Goal: Task Accomplishment & Management: Manage account settings

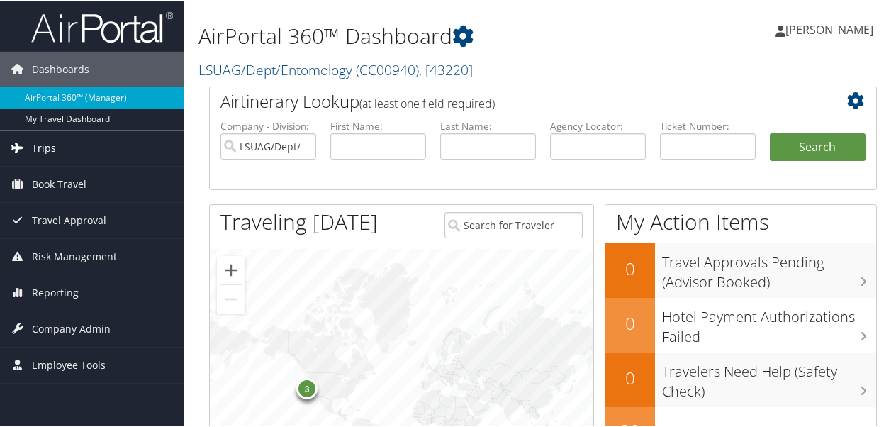
click at [56, 149] on link "Trips" at bounding box center [92, 146] width 184 height 35
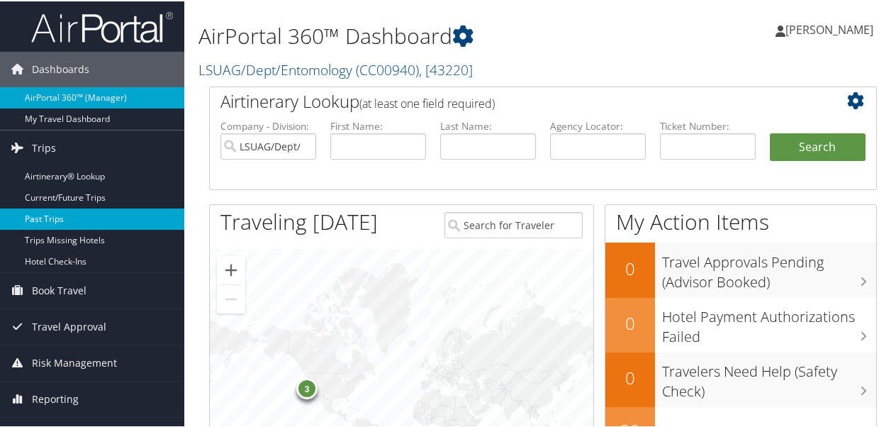
click at [57, 211] on link "Past Trips" at bounding box center [92, 217] width 184 height 21
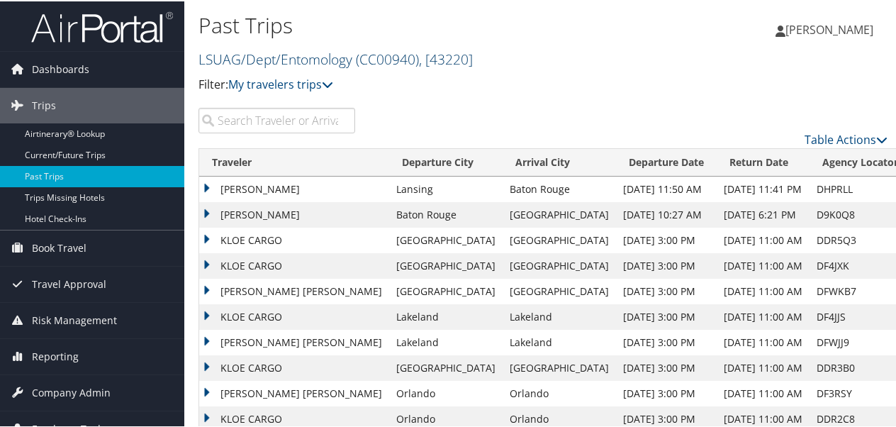
click at [396, 54] on span "( CC00940 )" at bounding box center [387, 57] width 63 height 19
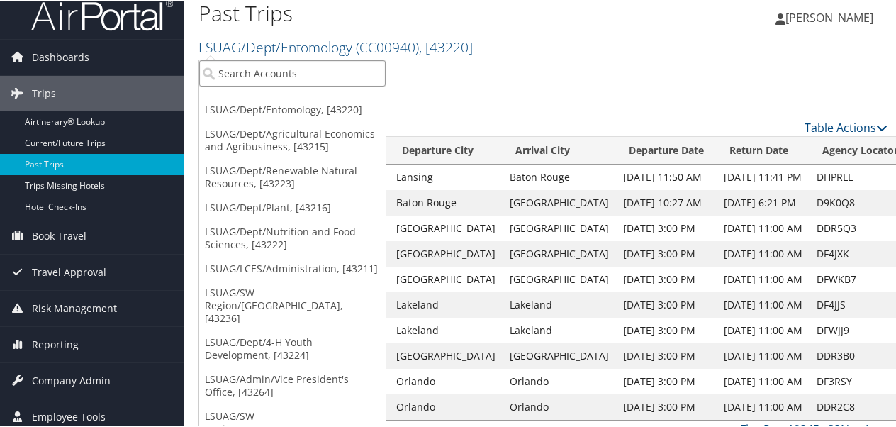
click at [318, 68] on input "search" at bounding box center [292, 72] width 187 height 26
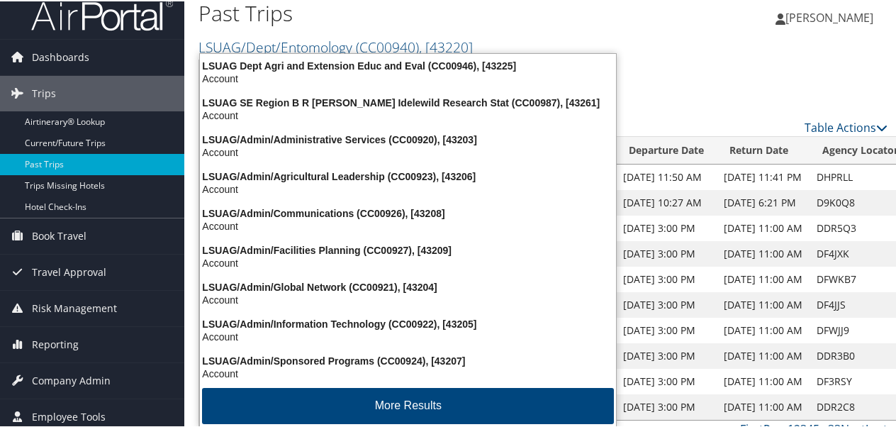
type input "cc00944"
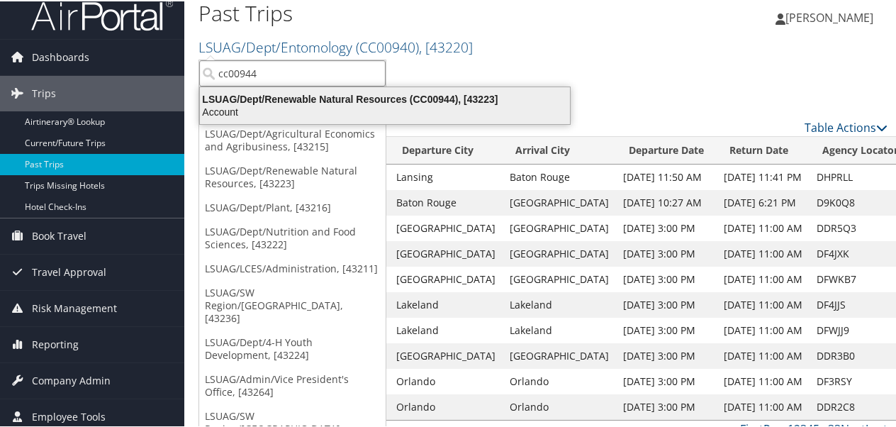
click at [347, 97] on div "LSUAG/Dept/Renewable Natural Resources (CC00944), [43223]" at bounding box center [384, 97] width 387 height 13
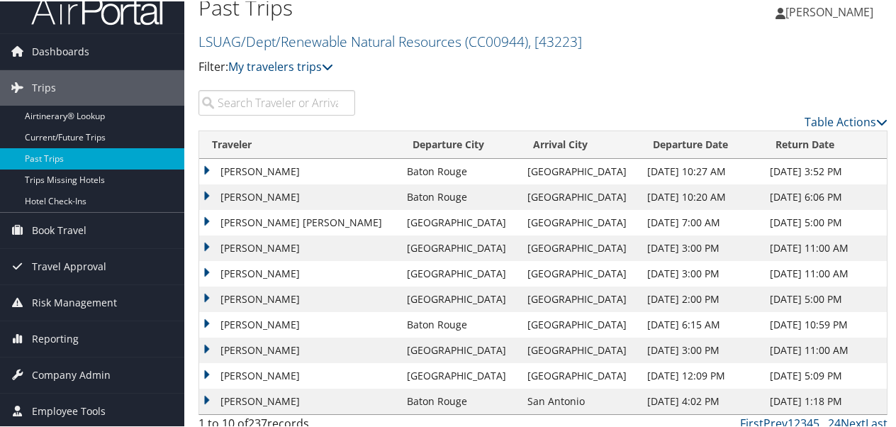
scroll to position [28, 0]
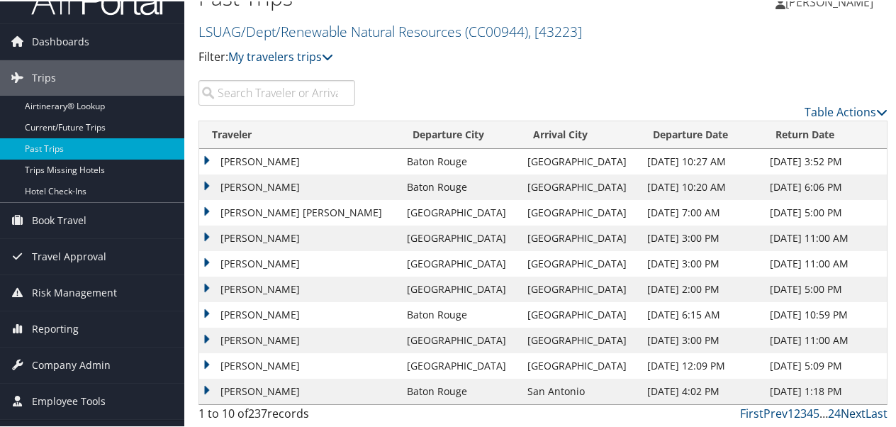
click at [842, 410] on link "Next" at bounding box center [853, 412] width 25 height 16
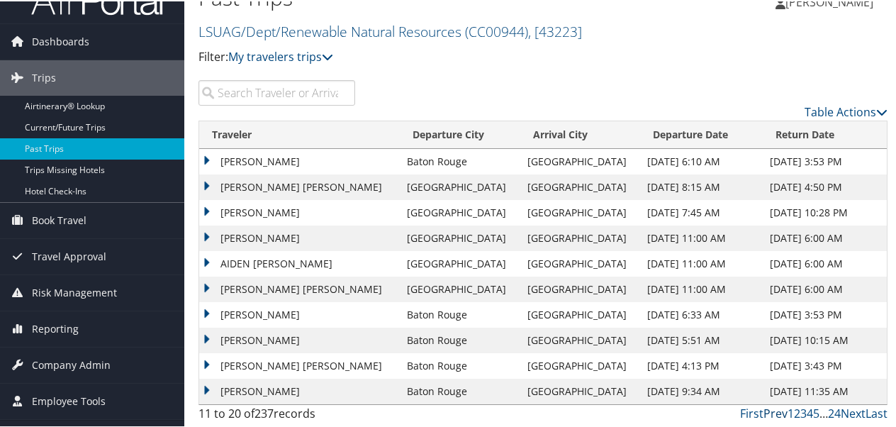
click at [770, 415] on link "Prev" at bounding box center [776, 412] width 24 height 16
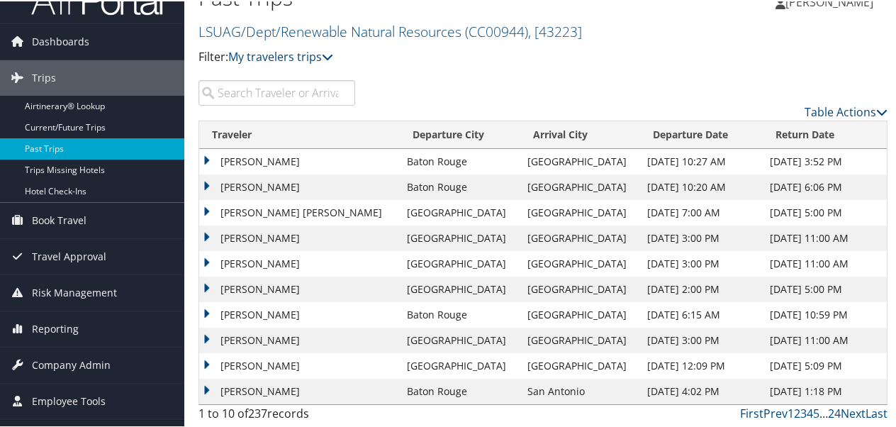
click at [844, 2] on span "[PERSON_NAME]" at bounding box center [830, 1] width 88 height 16
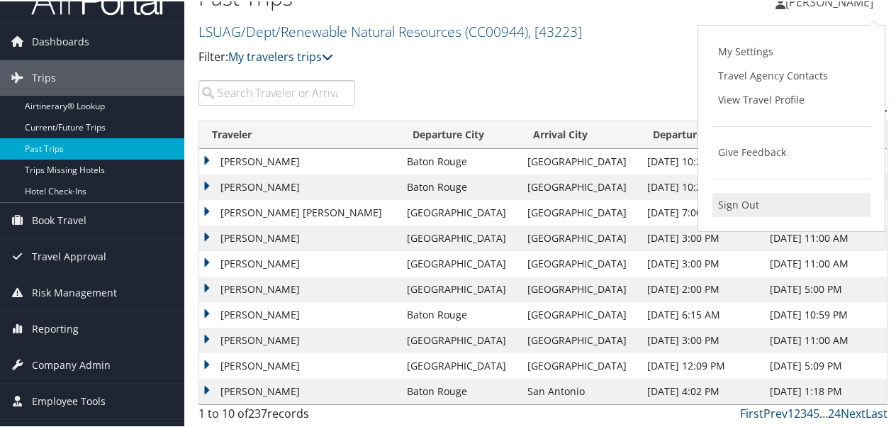
click at [736, 206] on link "Sign Out" at bounding box center [792, 203] width 158 height 24
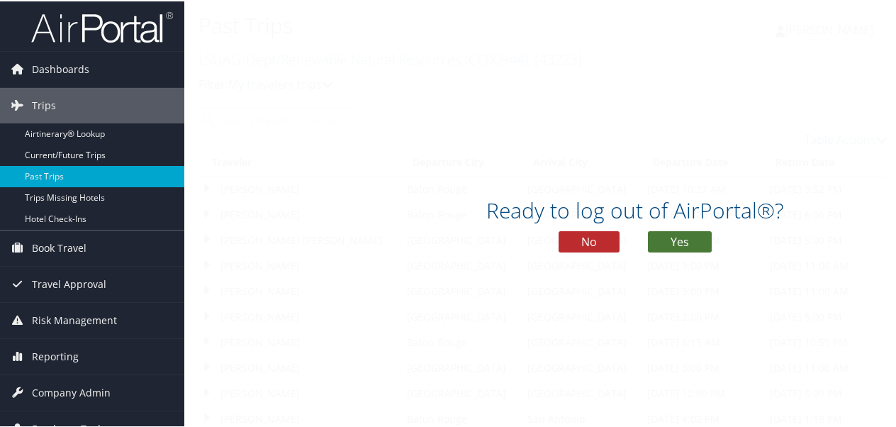
click at [668, 236] on button "Yes" at bounding box center [680, 240] width 64 height 21
